Goal: Task Accomplishment & Management: Manage account settings

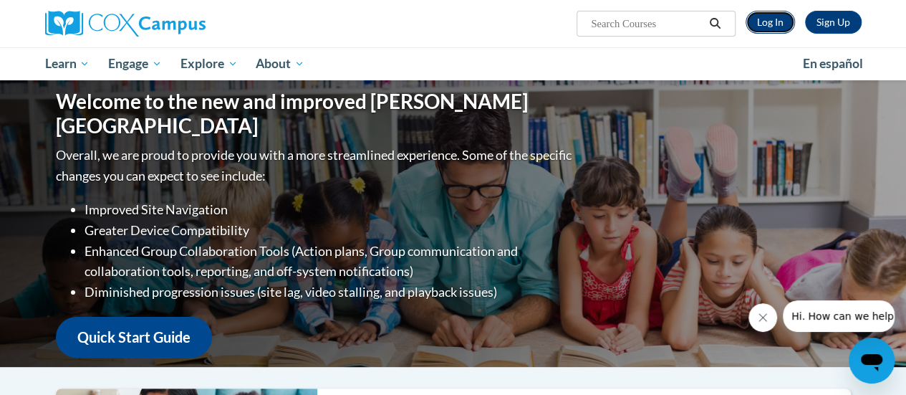
click at [768, 13] on link "Log In" at bounding box center [770, 22] width 49 height 23
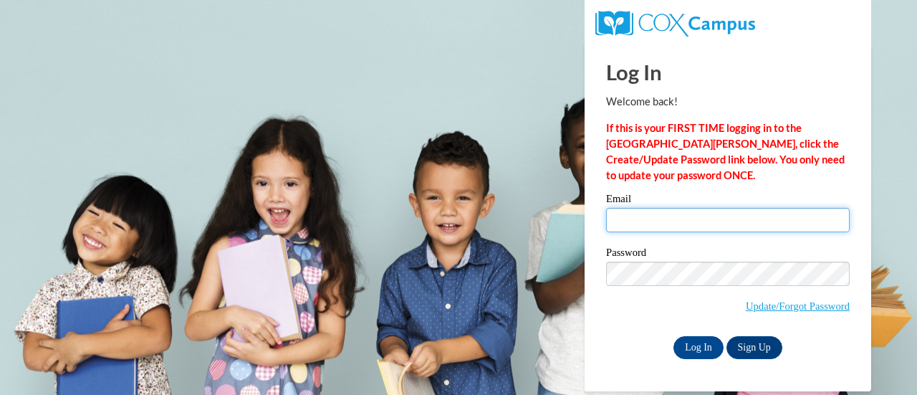
click at [662, 208] on input "Email" at bounding box center [728, 220] width 244 height 24
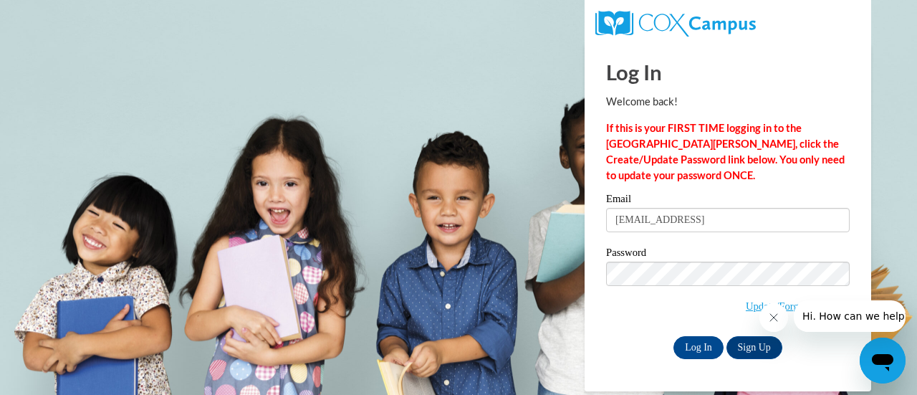
type input "[EMAIL_ADDRESS][DOMAIN_NAME]"
click at [695, 345] on input "Log In" at bounding box center [698, 347] width 50 height 23
